Goal: Transaction & Acquisition: Purchase product/service

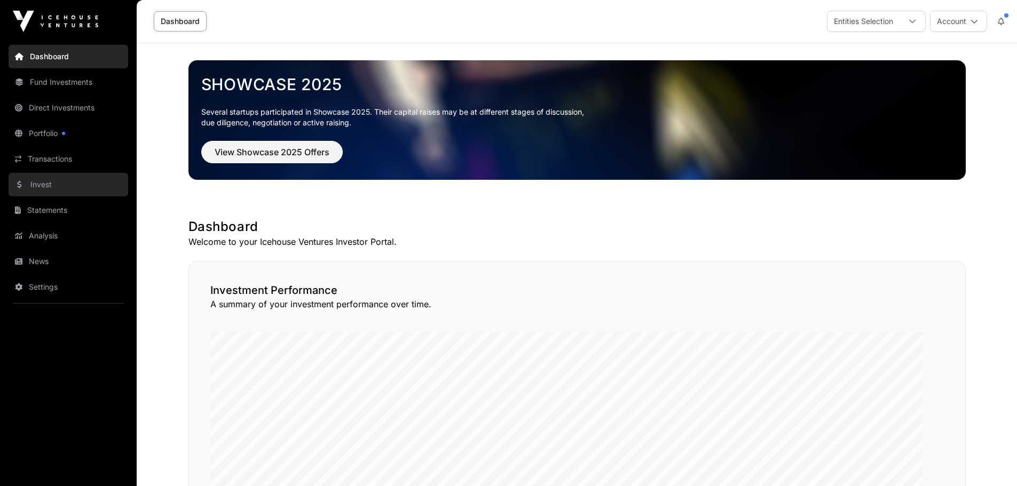
click at [64, 196] on link "Invest" at bounding box center [69, 184] width 120 height 23
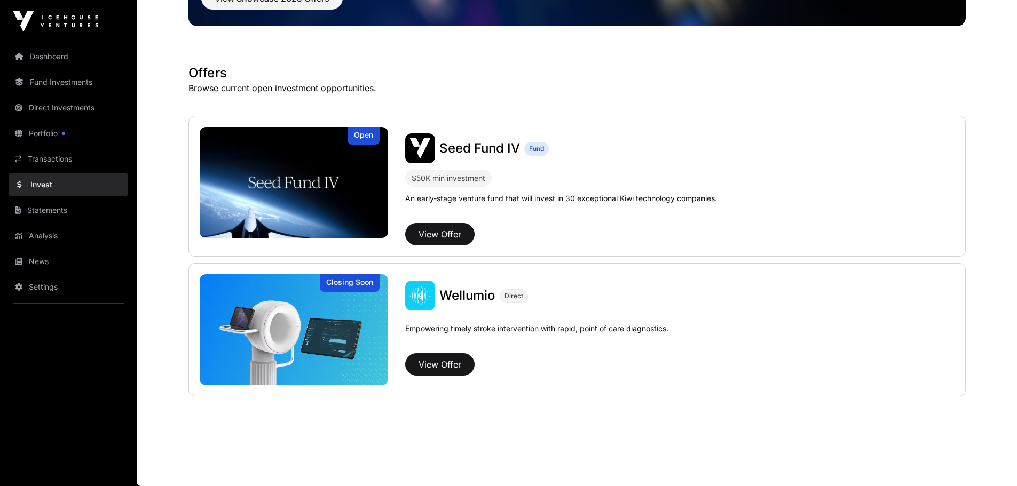
scroll to position [206, 0]
click at [69, 120] on link "Direct Investments" at bounding box center [69, 107] width 120 height 23
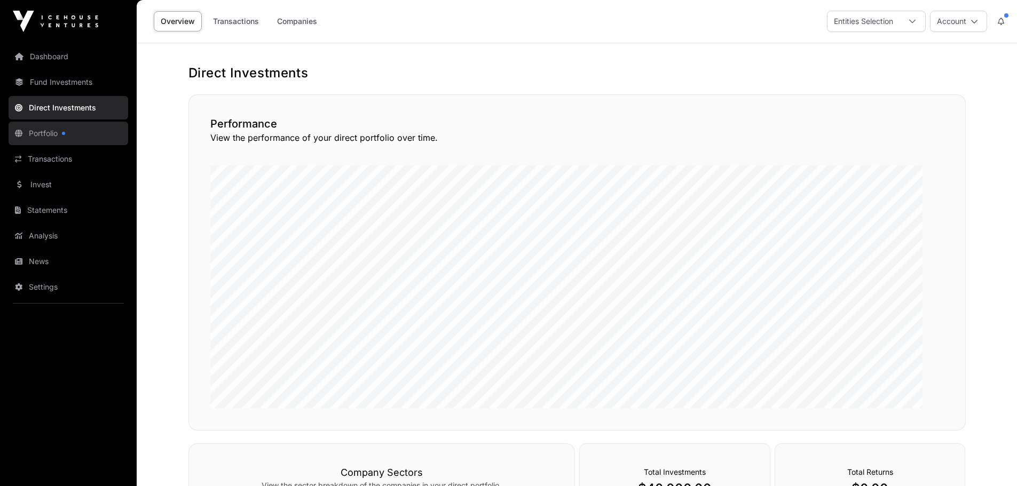
click at [66, 145] on link "Portfolio" at bounding box center [69, 133] width 120 height 23
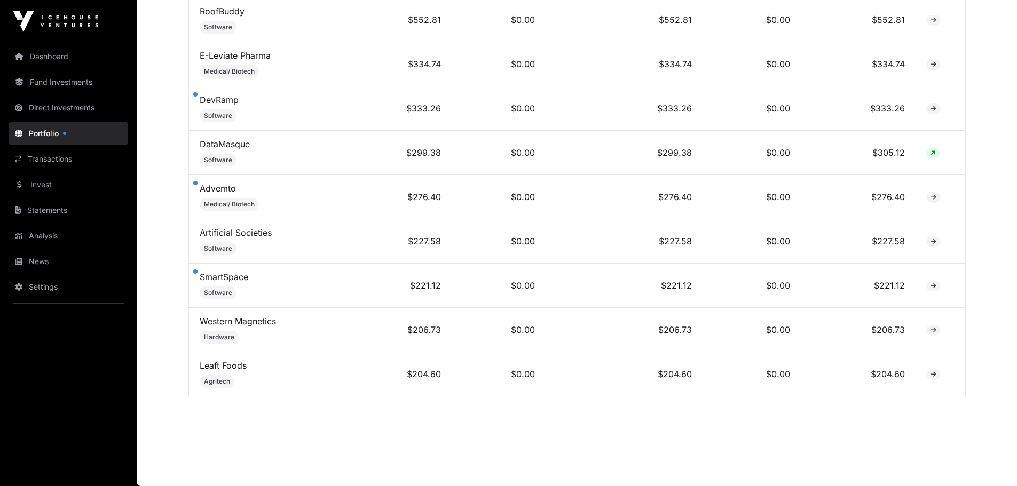
scroll to position [3009, 0]
click at [53, 196] on link "Invest" at bounding box center [69, 184] width 120 height 23
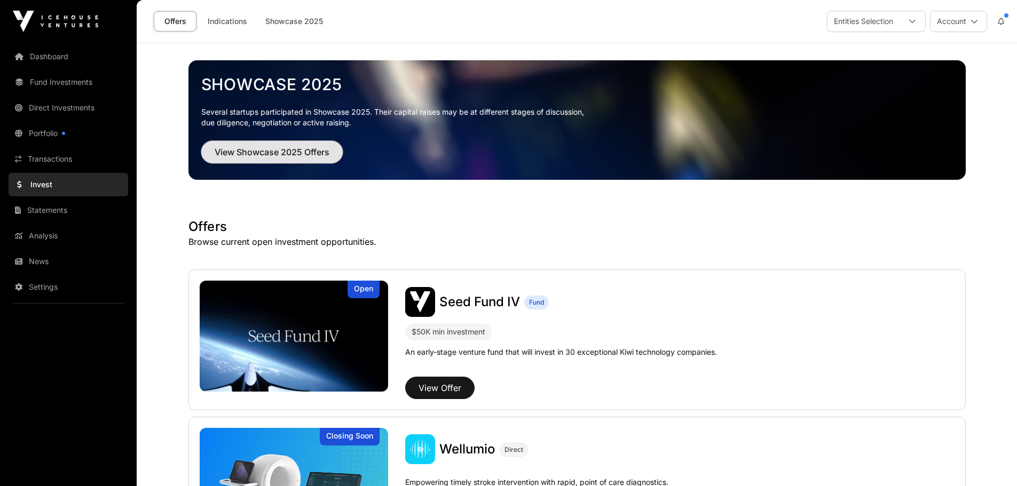
click at [310, 159] on span "View Showcase 2025 Offers" at bounding box center [272, 152] width 115 height 13
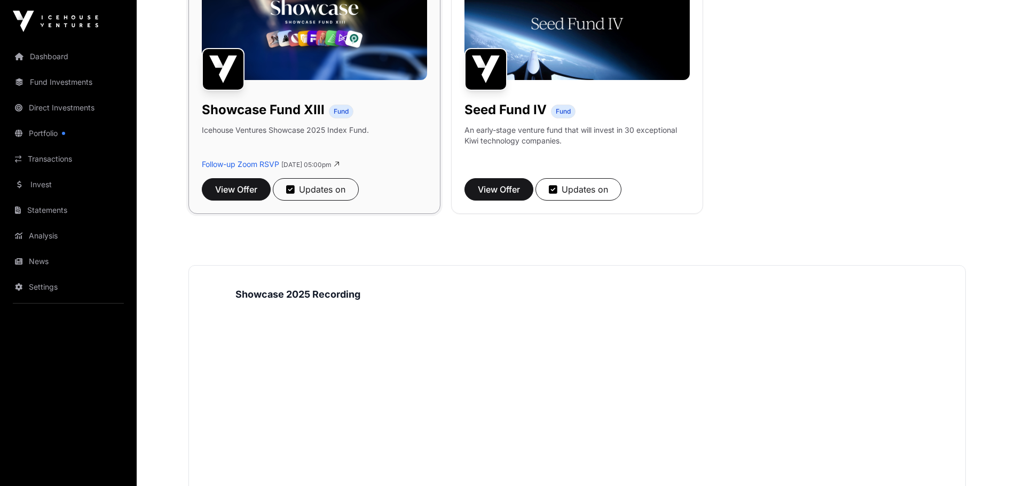
scroll to position [1053, 0]
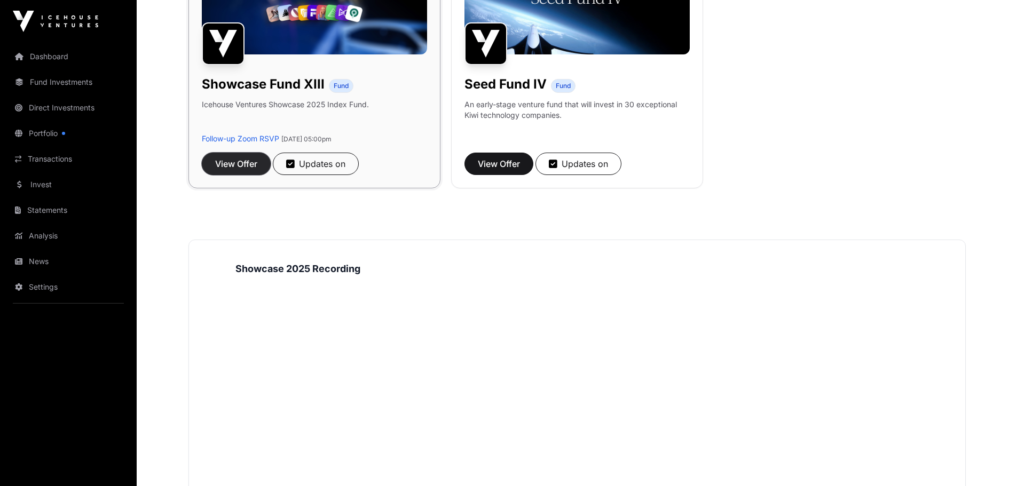
click at [257, 170] on span "View Offer" at bounding box center [236, 163] width 42 height 13
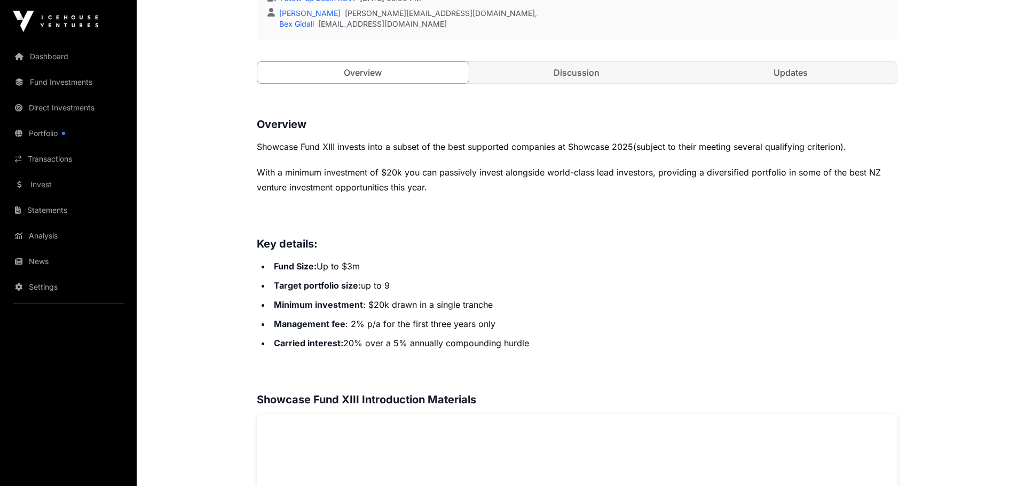
scroll to position [374, 0]
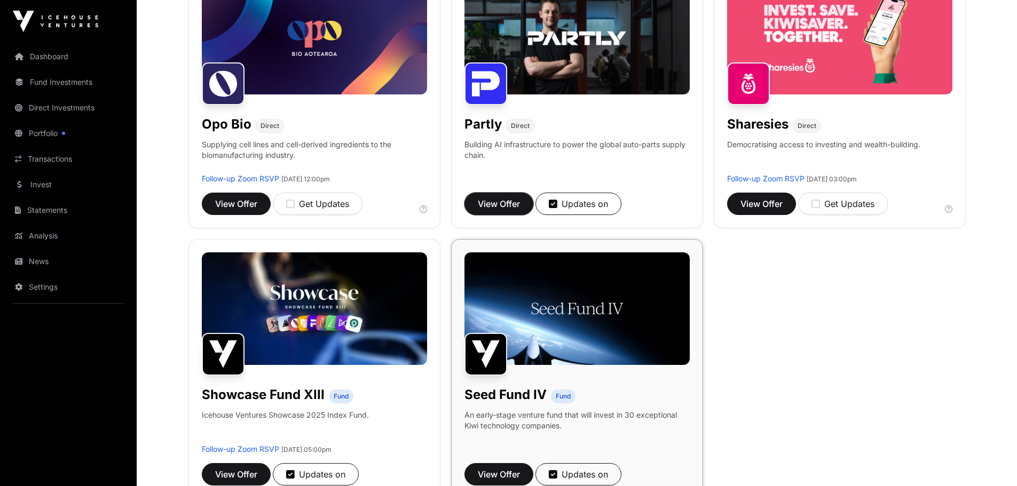
scroll to position [732, 0]
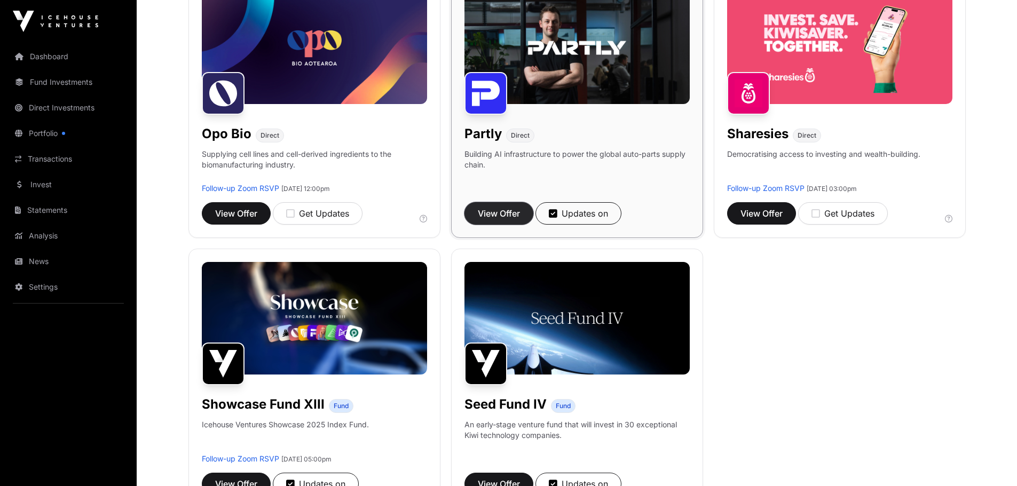
click at [525, 225] on button "View Offer" at bounding box center [498, 213] width 69 height 22
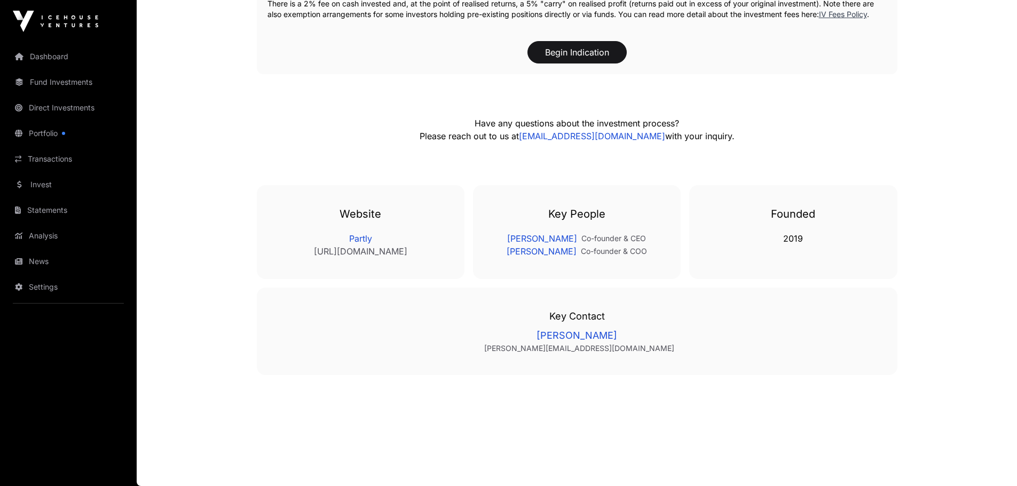
scroll to position [2114, 0]
click at [593, 64] on button "Begin Indication" at bounding box center [576, 52] width 99 height 22
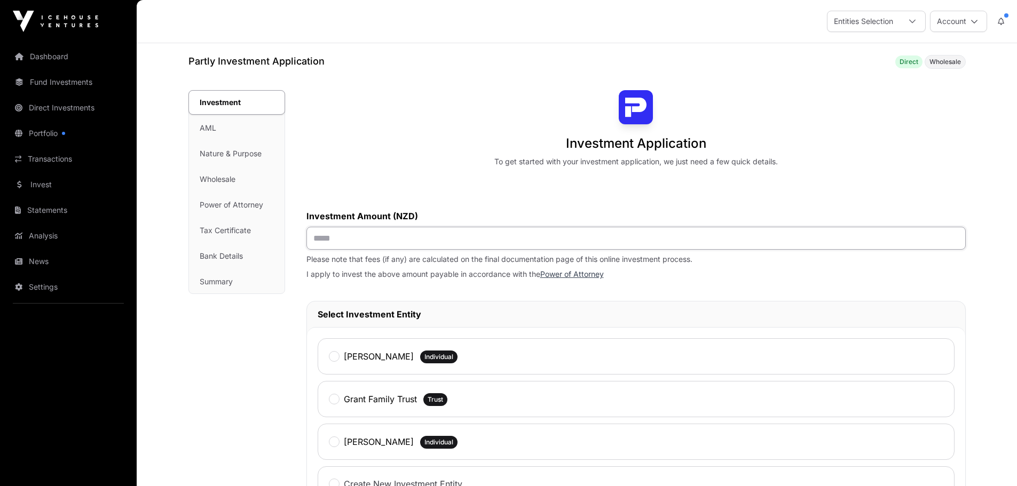
click at [487, 250] on input "text" at bounding box center [635, 238] width 659 height 23
type input "******"
click at [414, 215] on div "Investment Application To get started with your investment application, we just…" at bounding box center [635, 458] width 659 height 737
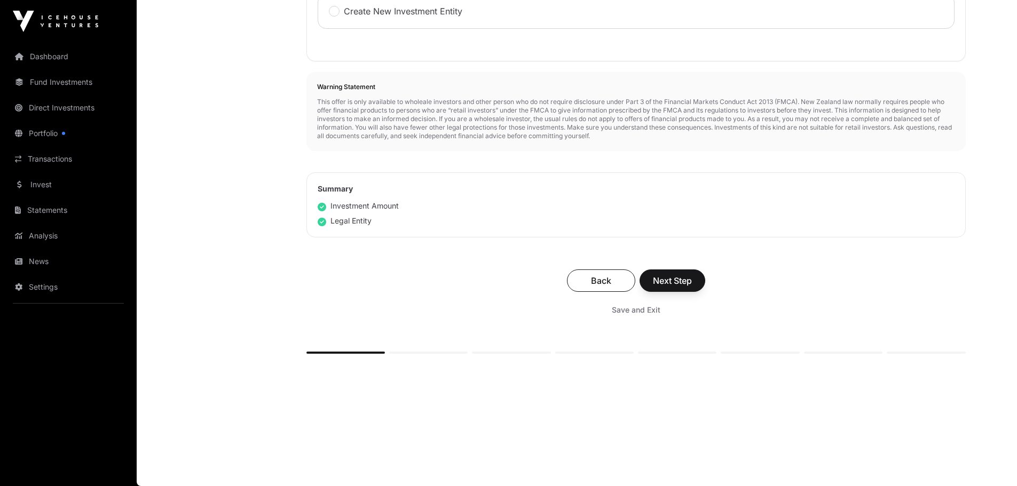
scroll to position [732, 0]
click at [692, 274] on span "Next Step" at bounding box center [672, 280] width 39 height 13
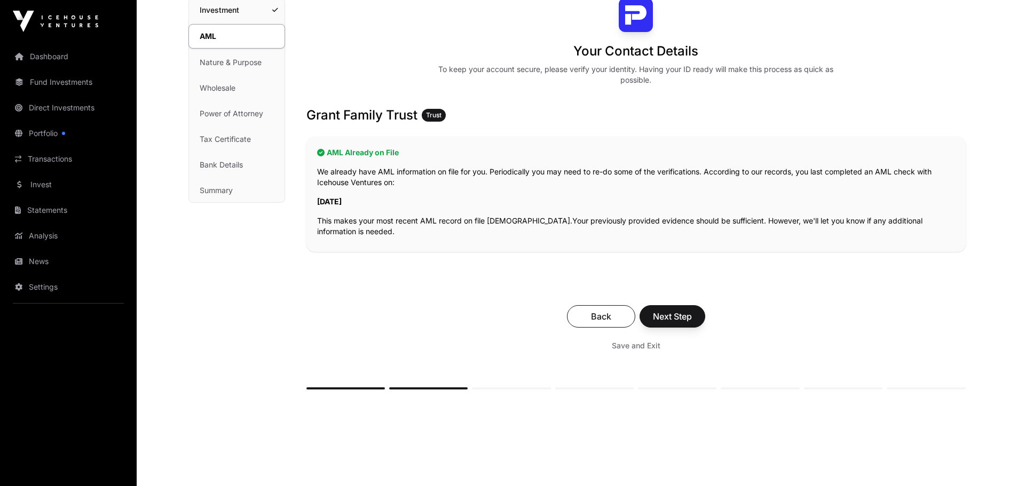
scroll to position [267, 0]
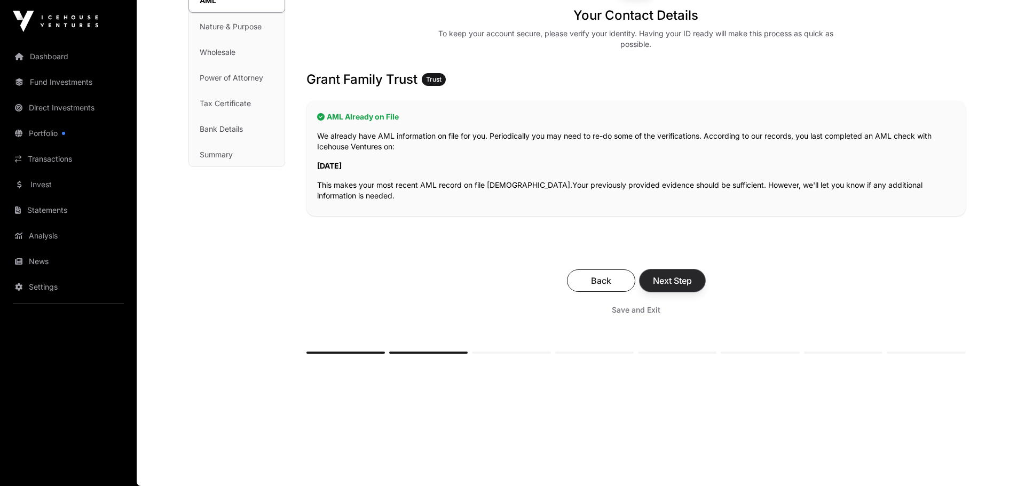
click at [692, 274] on span "Next Step" at bounding box center [672, 280] width 39 height 13
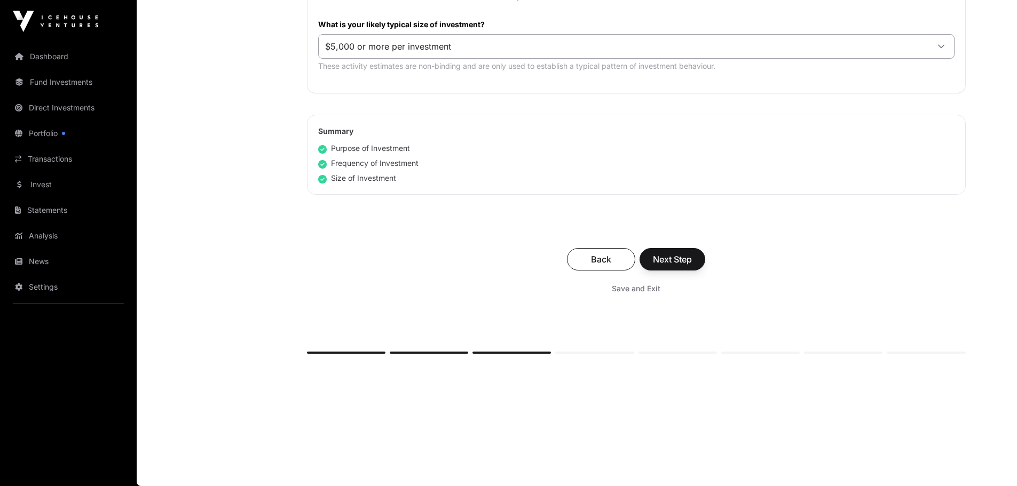
scroll to position [694, 0]
click at [692, 266] on span "Next Step" at bounding box center [672, 259] width 39 height 13
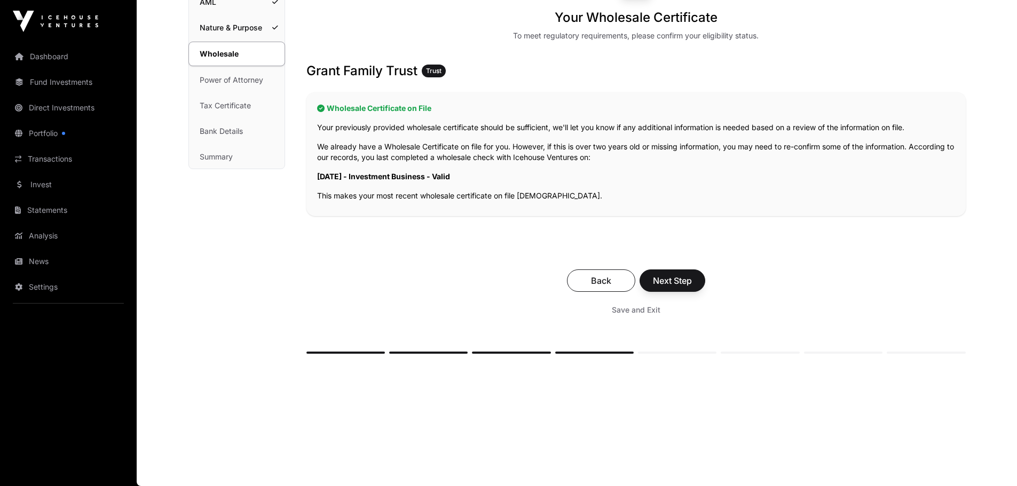
scroll to position [267, 0]
click at [692, 274] on span "Next Step" at bounding box center [672, 280] width 39 height 13
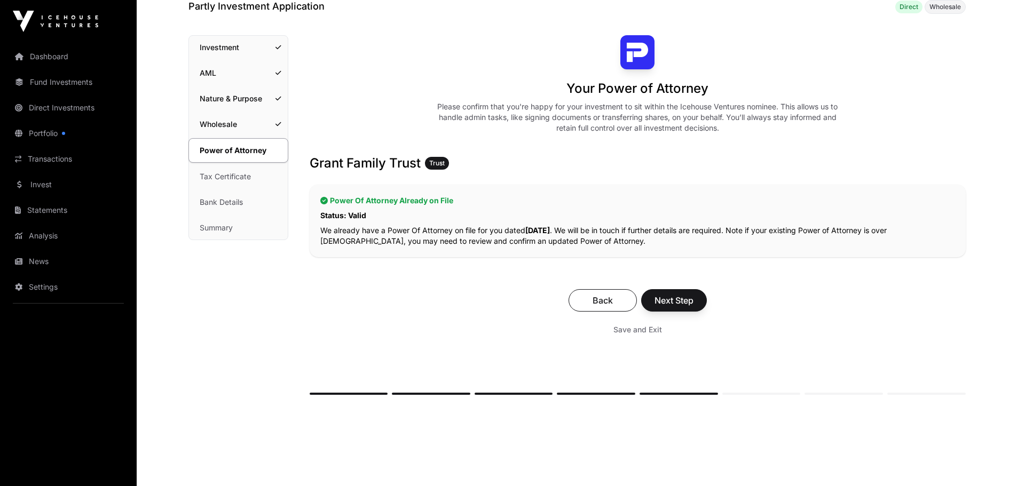
scroll to position [214, 0]
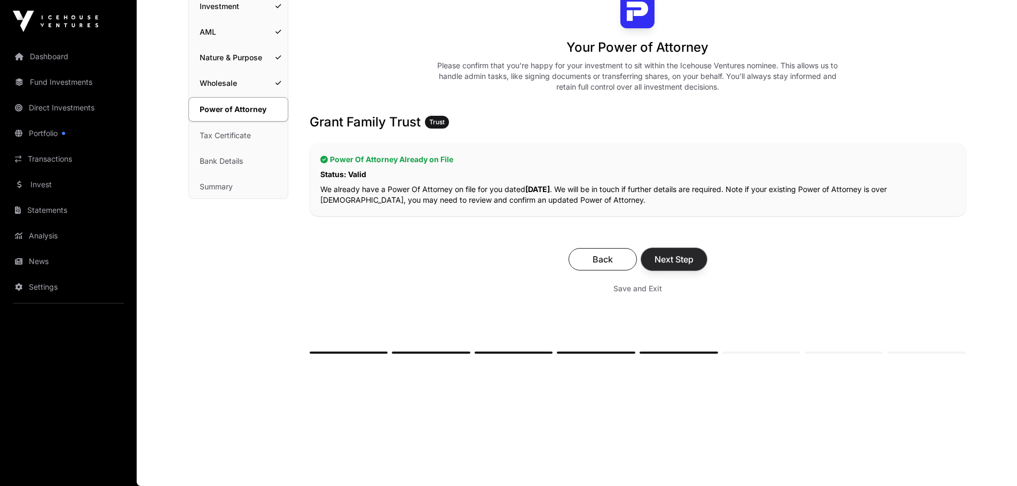
click at [693, 253] on span "Next Step" at bounding box center [673, 259] width 39 height 13
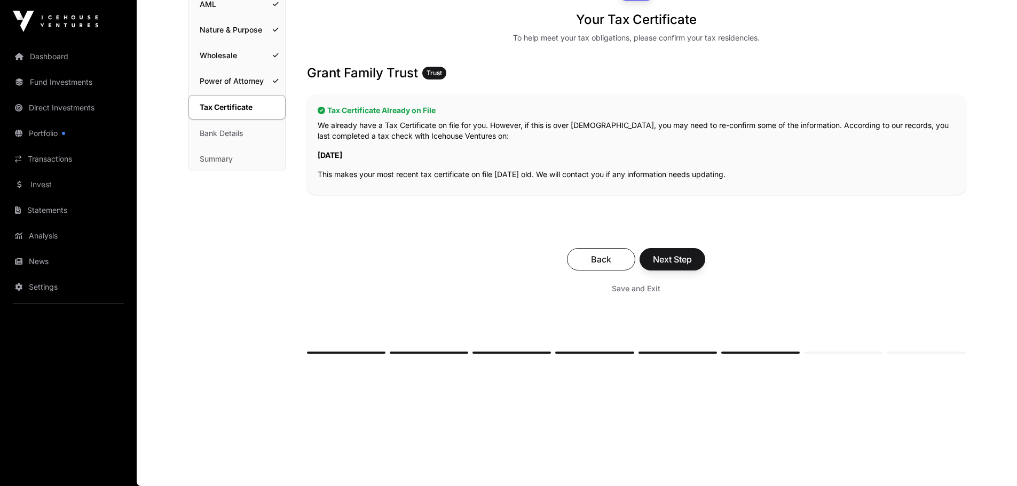
scroll to position [276, 0]
click at [692, 253] on span "Next Step" at bounding box center [672, 259] width 39 height 13
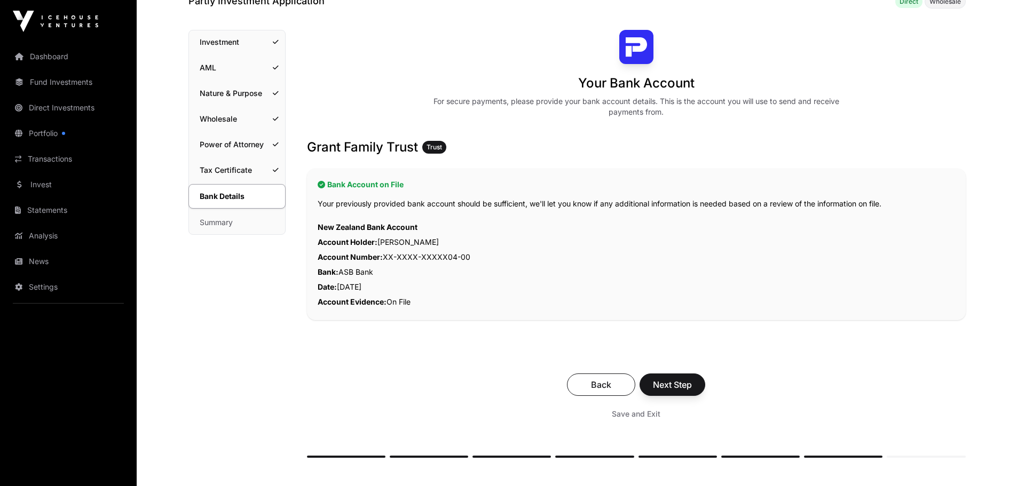
scroll to position [267, 0]
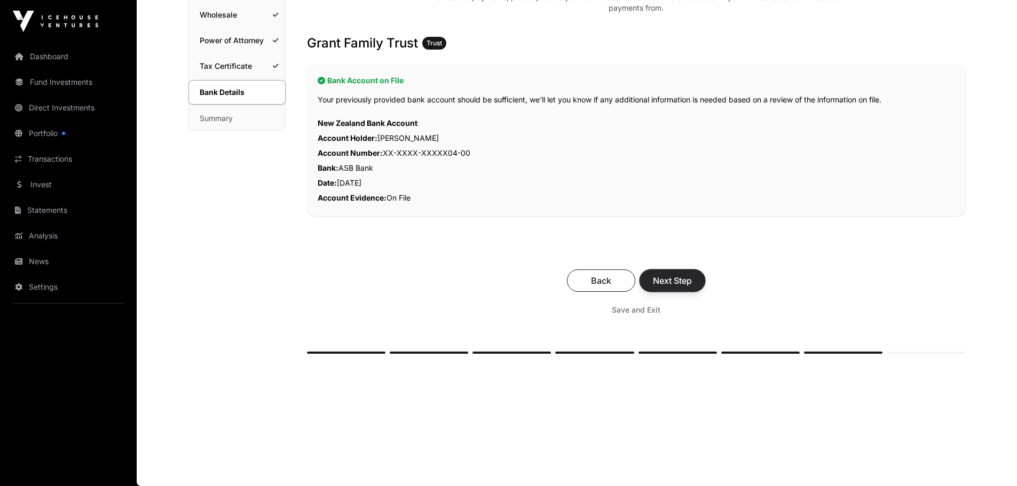
click at [692, 287] on span "Next Step" at bounding box center [672, 280] width 39 height 13
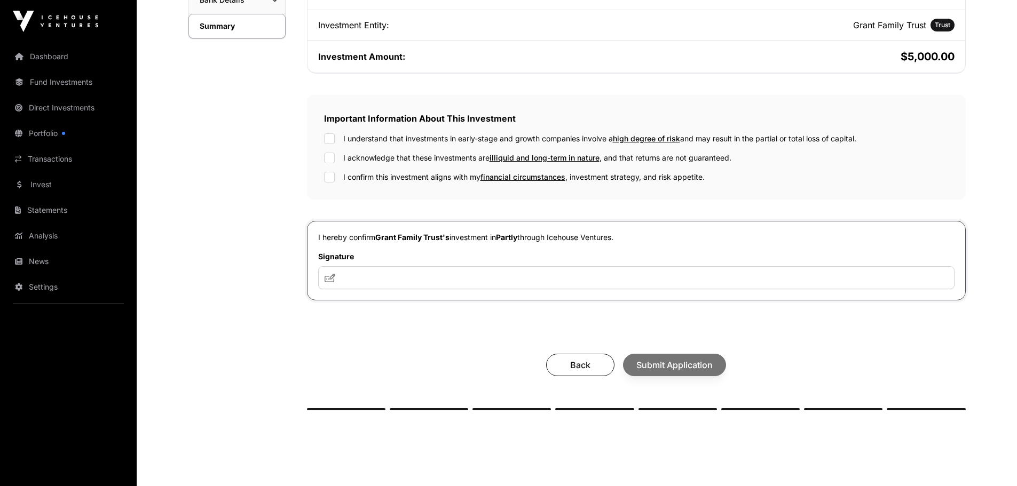
scroll to position [374, 0]
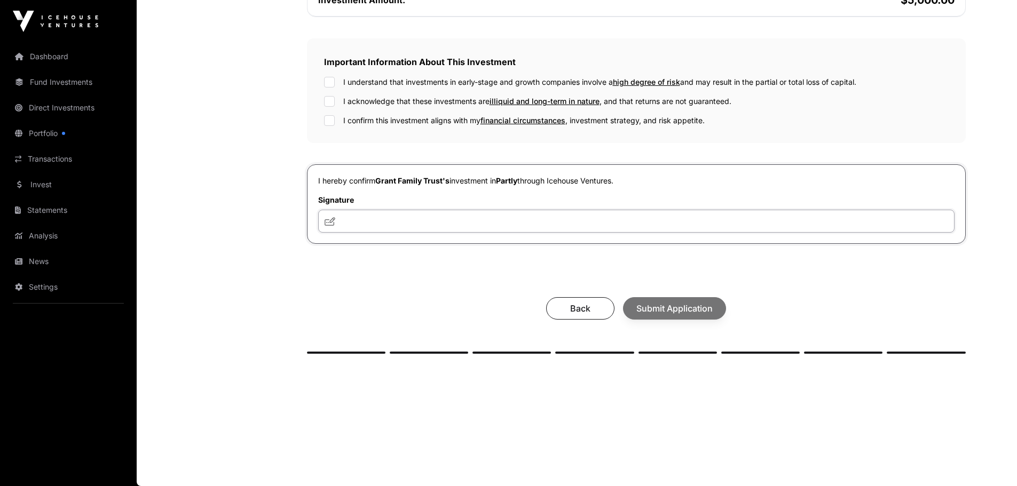
click at [439, 233] on input "text" at bounding box center [636, 221] width 636 height 23
type input "**********"
click at [726, 320] on div "Back Submit Application" at bounding box center [636, 308] width 637 height 22
click at [693, 315] on span "Submit Application" at bounding box center [674, 308] width 76 height 13
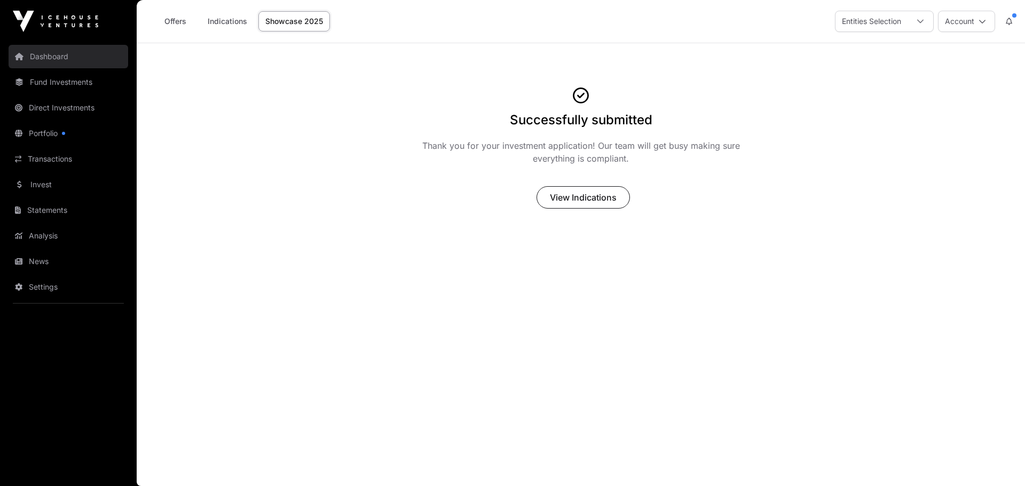
click at [68, 68] on link "Dashboard" at bounding box center [69, 56] width 120 height 23
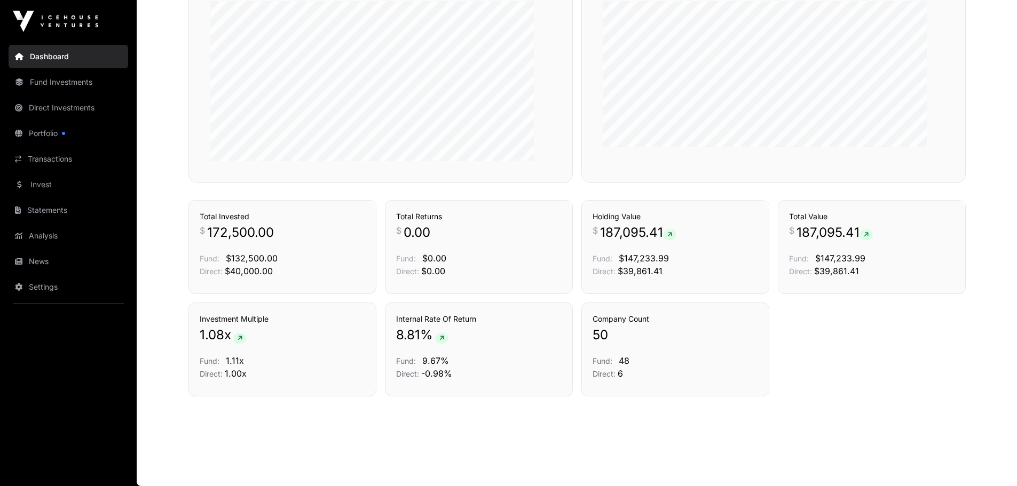
scroll to position [595, 0]
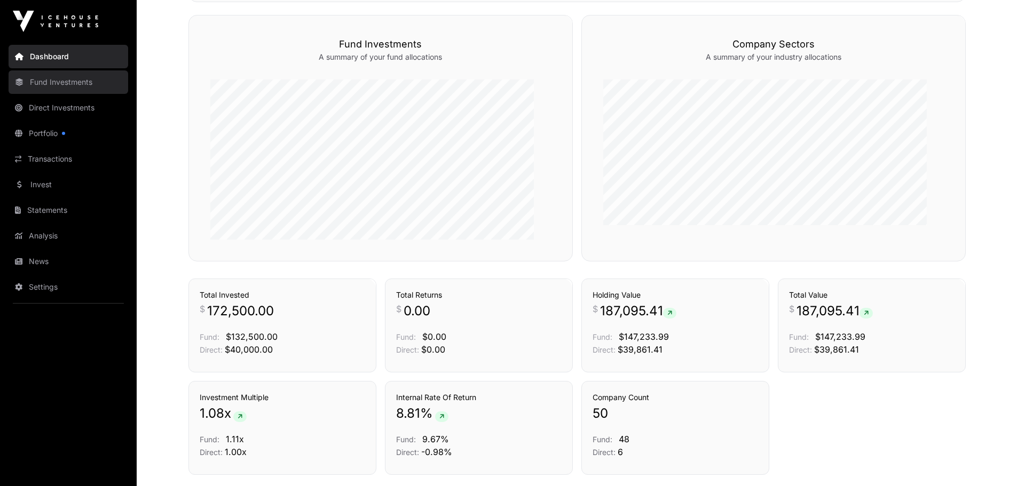
click at [65, 94] on link "Fund Investments" at bounding box center [69, 81] width 120 height 23
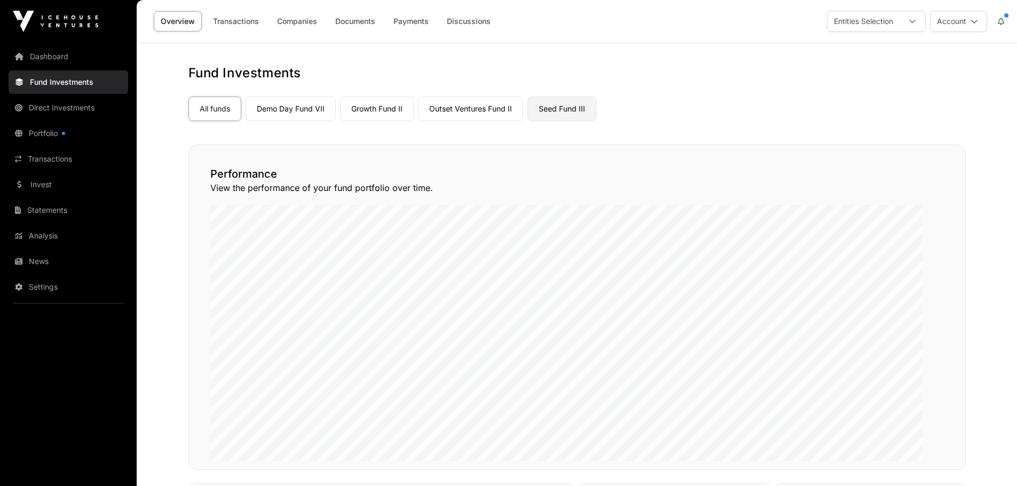
click at [596, 121] on link "Seed Fund III" at bounding box center [561, 109] width 69 height 25
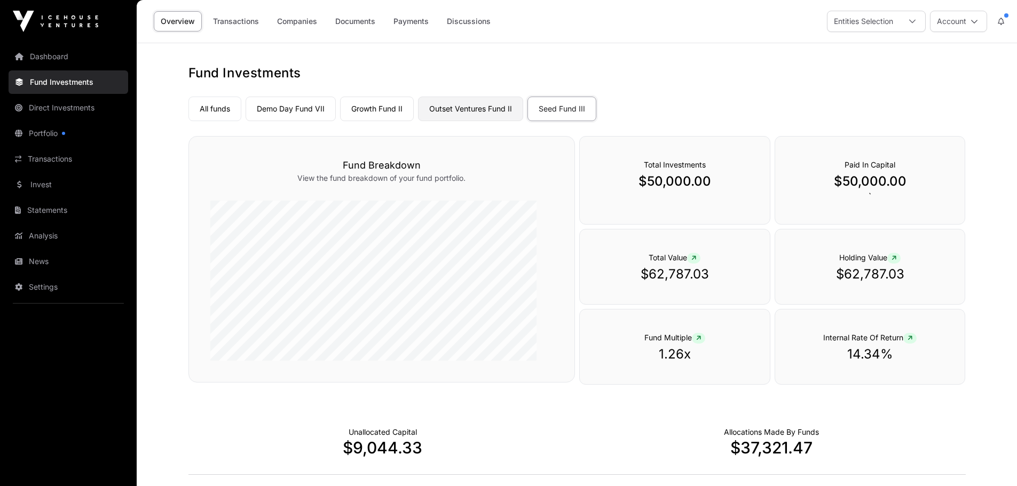
click at [523, 121] on link "Outset Ventures Fund II" at bounding box center [470, 109] width 105 height 25
click at [414, 121] on link "Growth Fund II" at bounding box center [377, 109] width 74 height 25
click at [336, 121] on link "Demo Day Fund VII" at bounding box center [291, 109] width 90 height 25
click at [241, 121] on link "All funds" at bounding box center [214, 109] width 53 height 25
